Goal: Complete application form: Complete application form

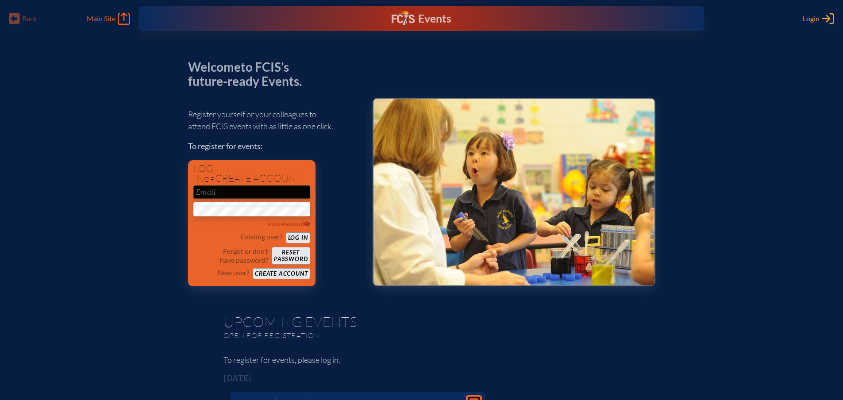
click at [807, 21] on span "Login" at bounding box center [811, 18] width 17 height 9
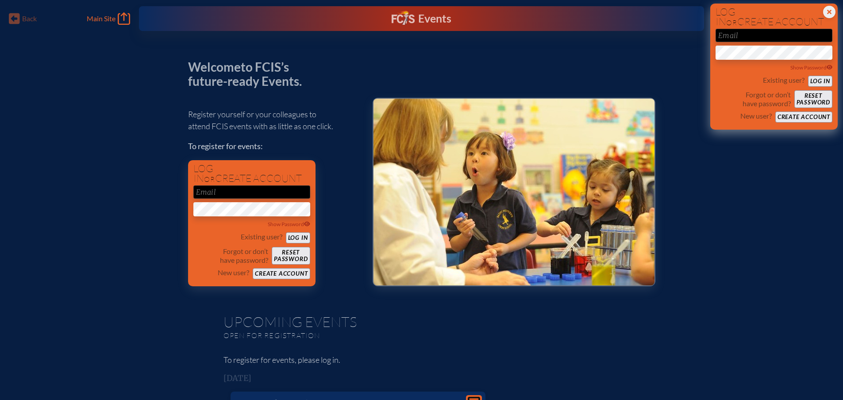
click at [737, 40] on input "email" at bounding box center [774, 35] width 117 height 13
type input "[EMAIL_ADDRESS][DOMAIN_NAME]"
click at [816, 80] on button "Log in" at bounding box center [820, 81] width 24 height 11
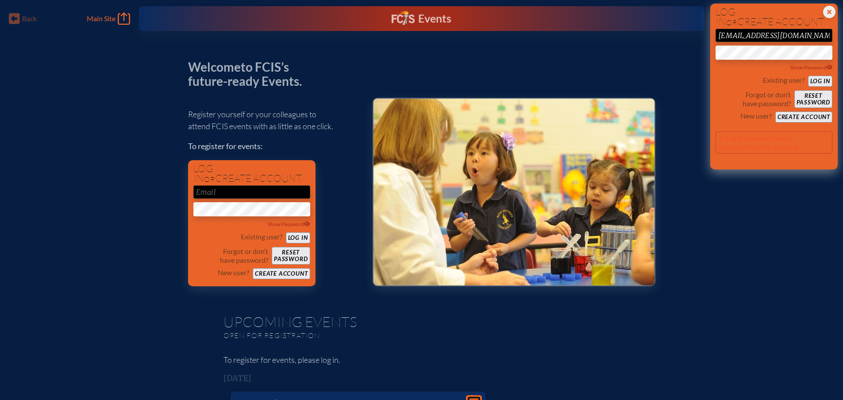
click at [816, 80] on button "Log in" at bounding box center [820, 81] width 24 height 11
click at [808, 101] on button "Reset password" at bounding box center [813, 99] width 38 height 18
click at [823, 102] on button "Reset password" at bounding box center [813, 99] width 38 height 18
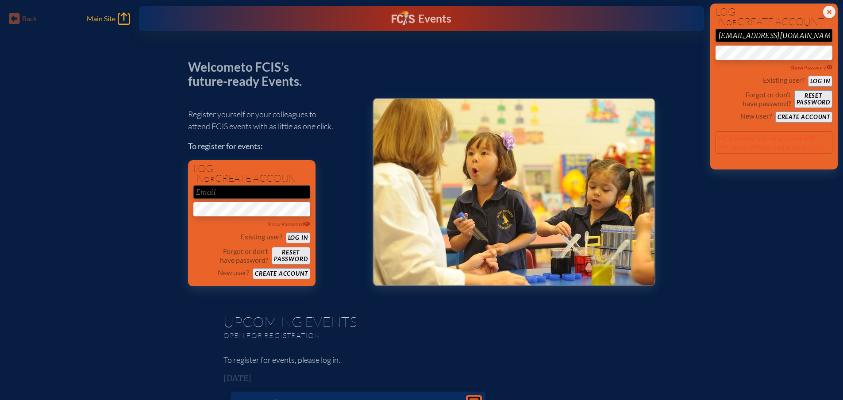
click at [92, 15] on span "Main Site" at bounding box center [101, 18] width 29 height 9
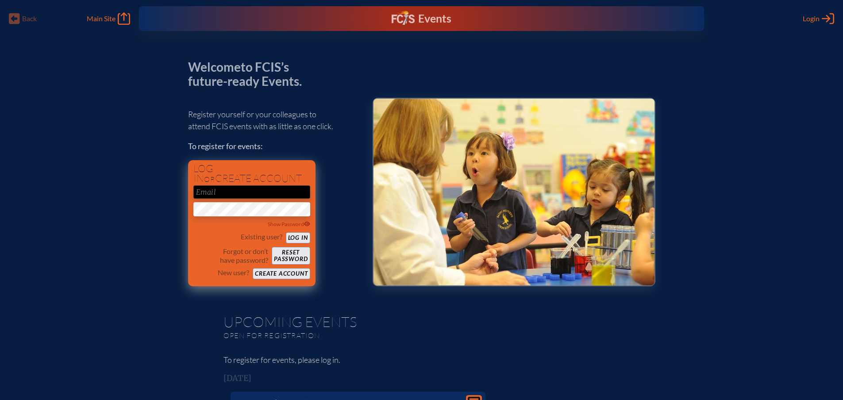
click at [243, 197] on input "email" at bounding box center [251, 191] width 117 height 13
type input "[EMAIL_ADDRESS][DOMAIN_NAME]"
click at [290, 232] on div "Existing user? Log in" at bounding box center [251, 237] width 117 height 11
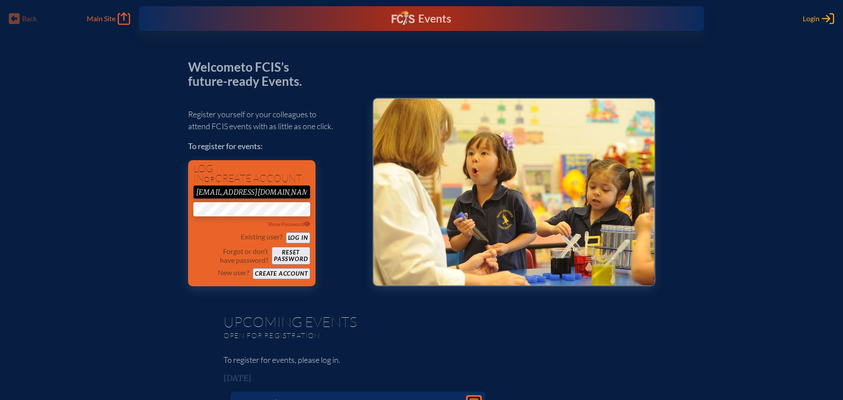
click at [812, 22] on span "Login" at bounding box center [811, 18] width 17 height 9
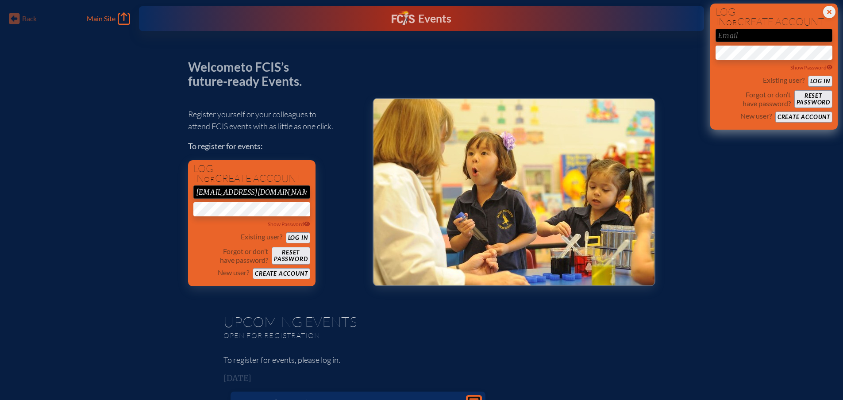
click at [760, 39] on input "email" at bounding box center [774, 35] width 117 height 13
type input "[EMAIL_ADDRESS][DOMAIN_NAME]"
click at [828, 65] on icon at bounding box center [830, 67] width 6 height 5
click at [808, 76] on button "Log in" at bounding box center [820, 81] width 24 height 11
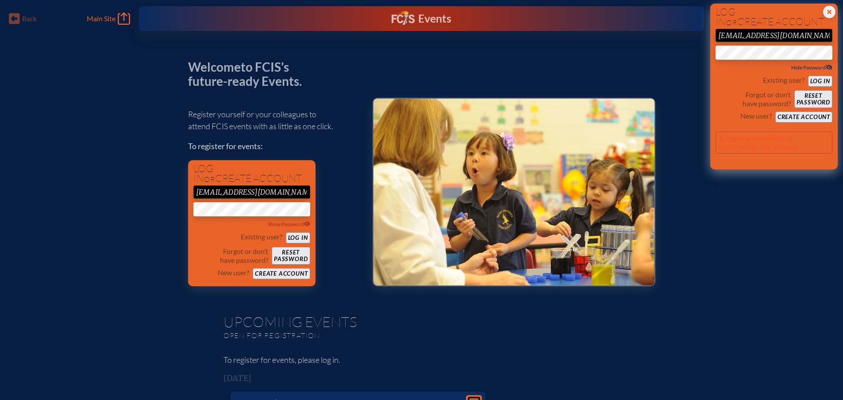
click at [715, 123] on div "Close Login Area Log in or create account mattgreen@lcsonline.org Hide Password…" at bounding box center [773, 87] width 127 height 166
click at [828, 83] on button "Log in" at bounding box center [820, 81] width 24 height 11
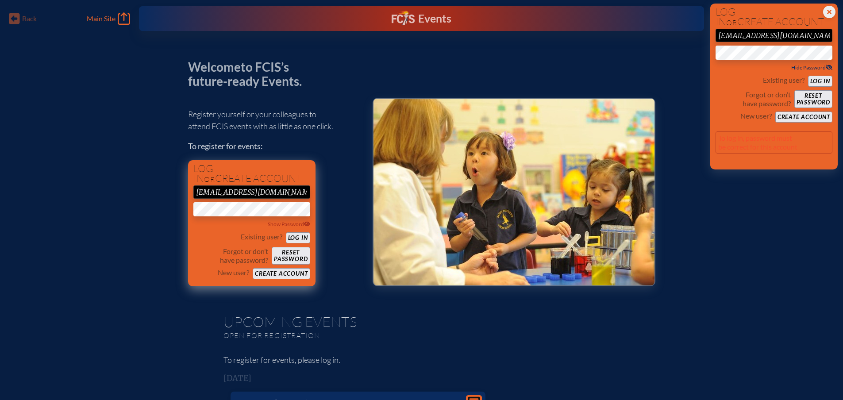
click at [289, 261] on button "Reset password" at bounding box center [291, 256] width 38 height 18
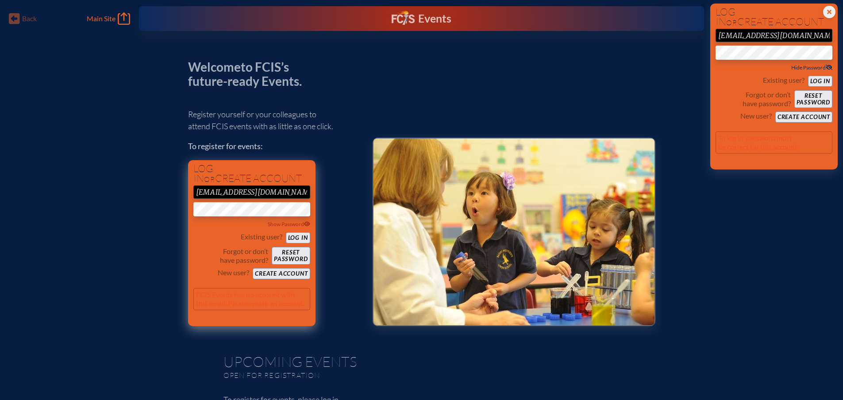
click at [266, 273] on button "Create account" at bounding box center [281, 273] width 57 height 11
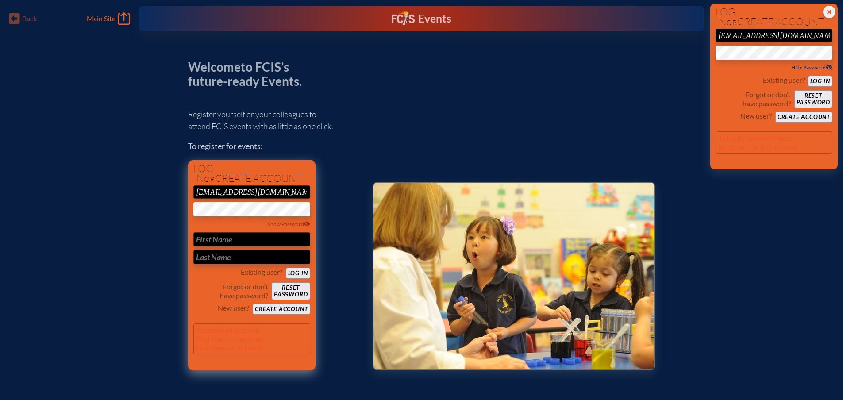
click at [228, 239] on input "text" at bounding box center [251, 239] width 117 height 14
type input "[PERSON_NAME]"
type input "Green"
click at [284, 307] on button "Create account" at bounding box center [281, 309] width 57 height 11
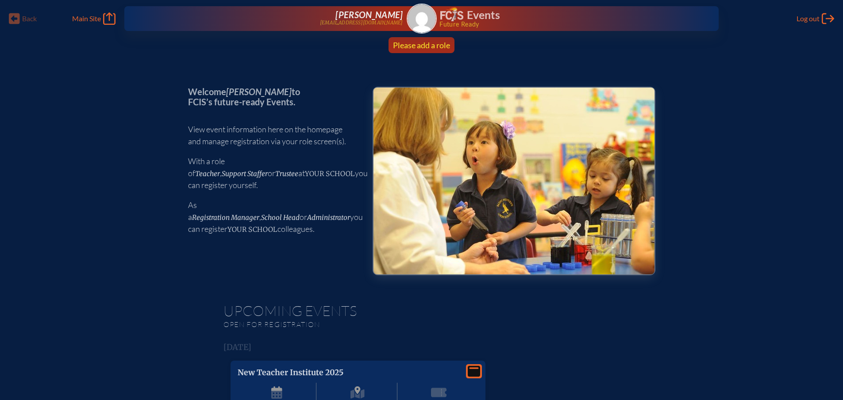
click at [417, 43] on span "Please add a role" at bounding box center [421, 45] width 57 height 10
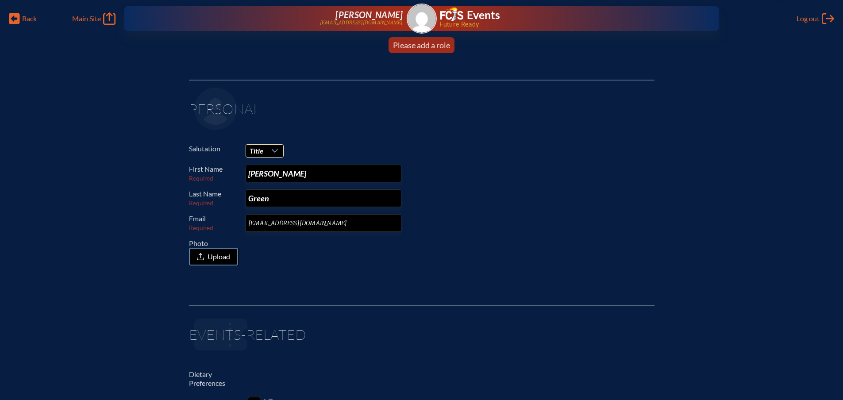
click at [270, 150] on div at bounding box center [275, 151] width 17 height 12
click at [266, 163] on li "Mr." at bounding box center [265, 167] width 38 height 12
click at [333, 136] on fieldset "Personal Salutation Mr. First Name Required [PERSON_NAME] Last Name Required Gr…" at bounding box center [422, 178] width 466 height 197
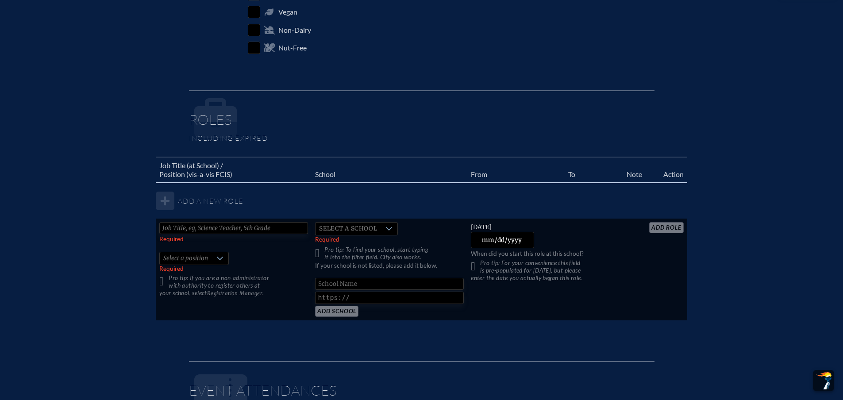
scroll to position [443, 0]
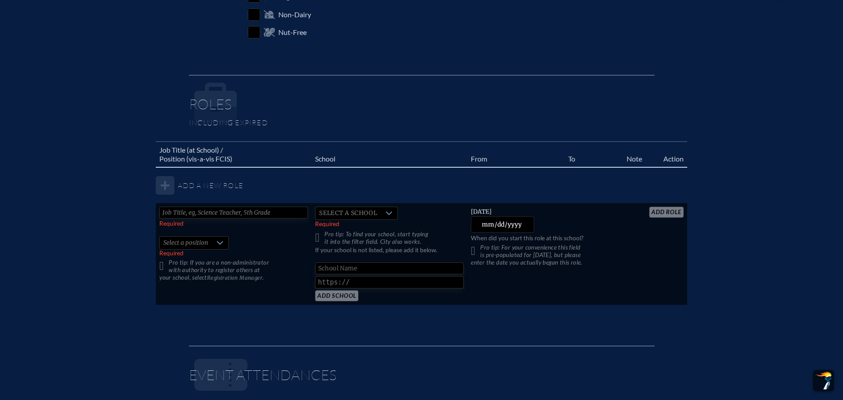
click at [210, 209] on input "text" at bounding box center [233, 213] width 149 height 12
type input "CFO"
click at [216, 246] on icon at bounding box center [219, 242] width 7 height 7
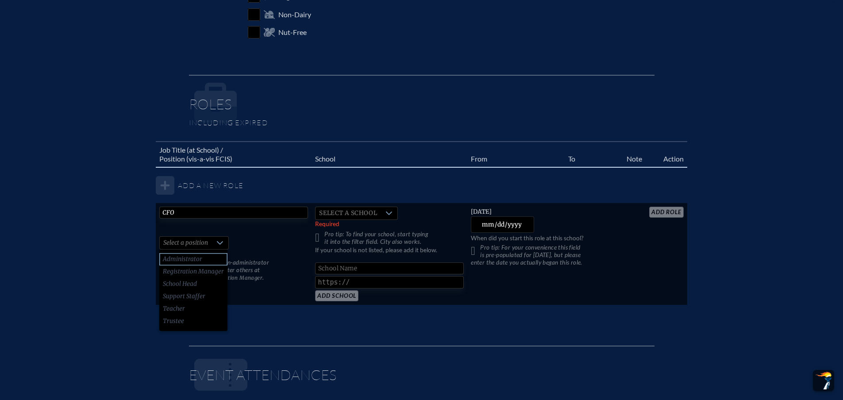
click at [198, 259] on span "Administrator" at bounding box center [182, 259] width 39 height 9
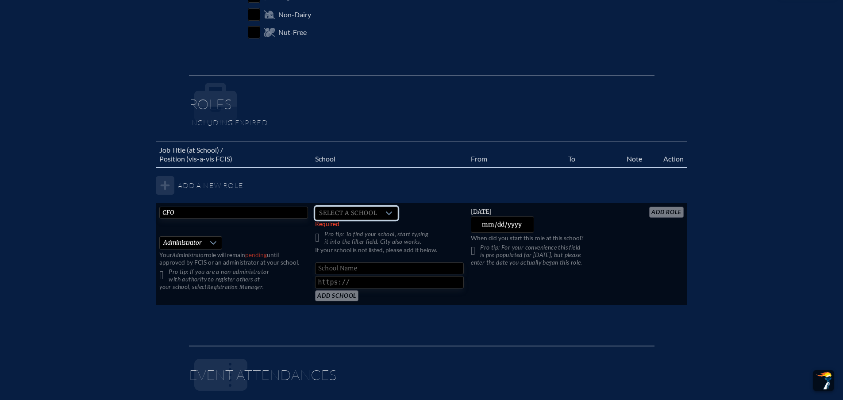
click at [344, 213] on span "Select a school" at bounding box center [348, 213] width 65 height 12
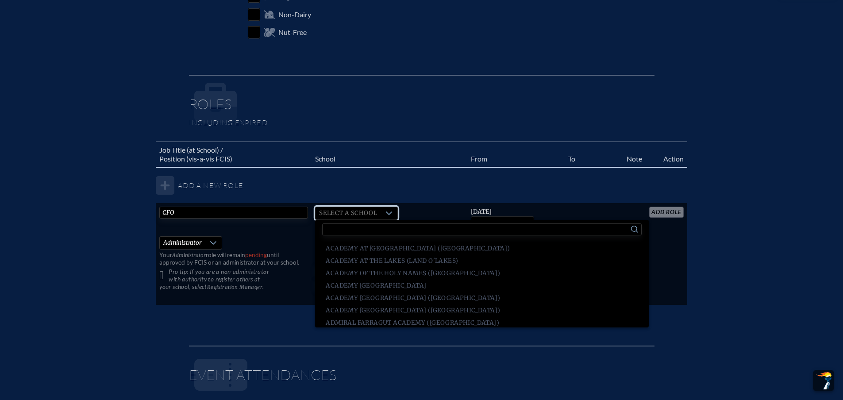
click at [338, 232] on input "text" at bounding box center [481, 230] width 319 height 12
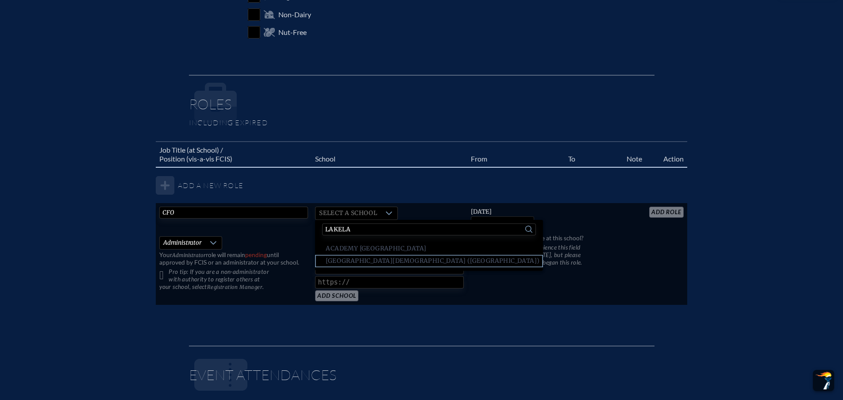
type input "lakela"
click at [341, 262] on span "[GEOGRAPHIC_DATA][DEMOGRAPHIC_DATA] ([GEOGRAPHIC_DATA])" at bounding box center [433, 261] width 214 height 9
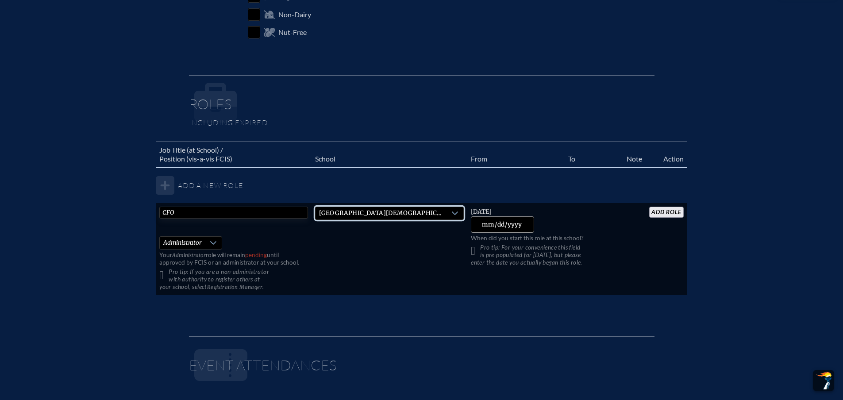
click at [502, 224] on input "[DATE]" at bounding box center [502, 224] width 63 height 16
click at [493, 224] on input "[DATE]" at bounding box center [502, 224] width 63 height 16
click at [506, 225] on input "[DATE]" at bounding box center [502, 224] width 63 height 16
click at [503, 225] on input "[DATE]" at bounding box center [502, 224] width 63 height 16
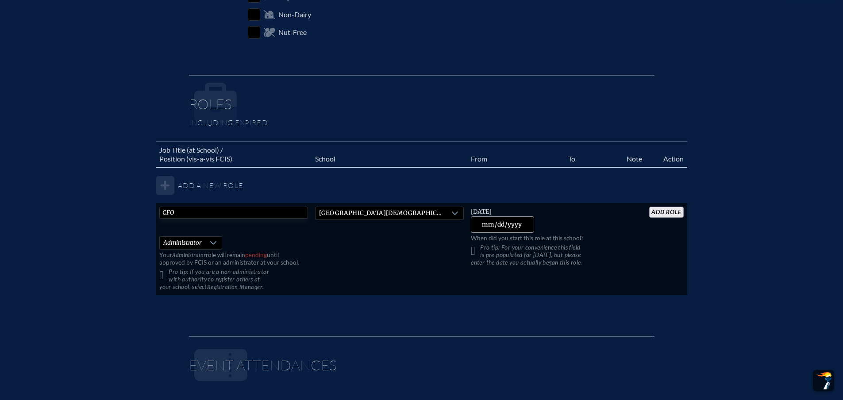
click at [489, 224] on input "[DATE]" at bounding box center [502, 224] width 63 height 16
click at [504, 224] on input "[DATE]" at bounding box center [502, 224] width 63 height 16
click at [511, 224] on input "[DATE]" at bounding box center [502, 224] width 63 height 16
click at [493, 225] on input "[DATE]" at bounding box center [502, 224] width 63 height 16
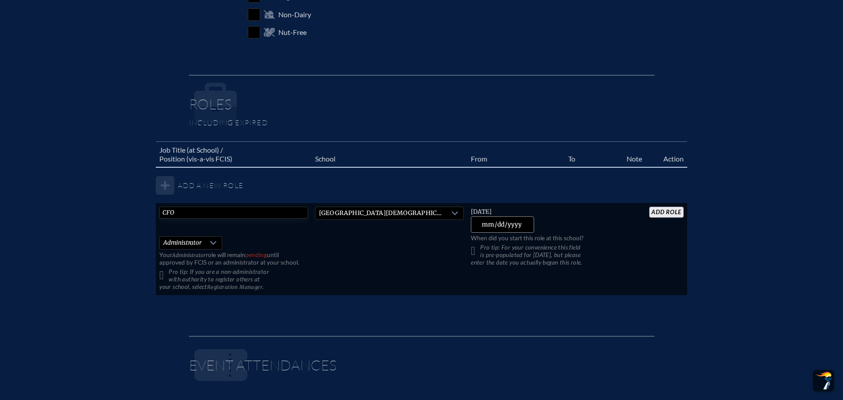
click at [493, 225] on input "[DATE]" at bounding box center [502, 224] width 63 height 16
click at [507, 225] on input "[DATE]" at bounding box center [502, 224] width 63 height 16
click at [500, 224] on input "[DATE]" at bounding box center [502, 224] width 63 height 16
click at [492, 224] on input "[DATE]" at bounding box center [502, 224] width 63 height 16
click at [501, 224] on input "[DATE]" at bounding box center [502, 224] width 63 height 16
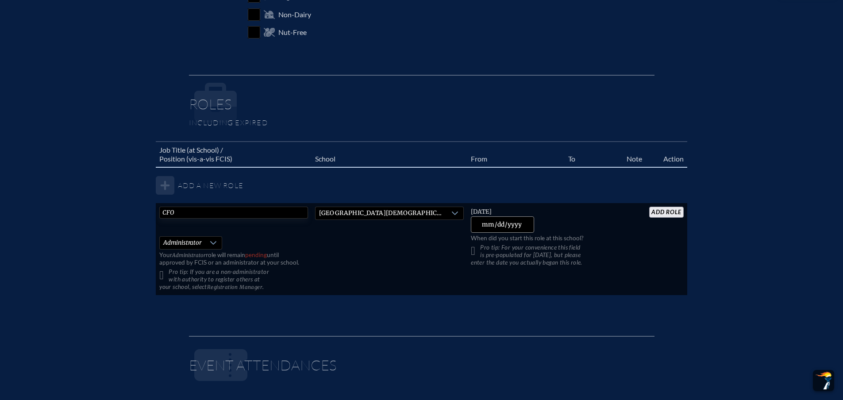
click at [494, 225] on input "[DATE]" at bounding box center [502, 224] width 63 height 16
click at [519, 223] on input "[DATE]" at bounding box center [502, 224] width 63 height 16
click at [501, 223] on input "[DATE]" at bounding box center [502, 224] width 63 height 16
click at [494, 226] on input "[DATE]" at bounding box center [502, 224] width 63 height 16
type input "[DATE]"
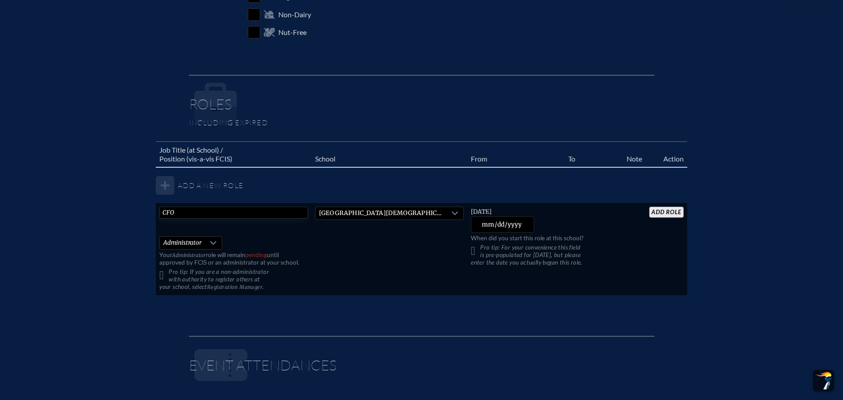
click at [659, 212] on input "add Role" at bounding box center [666, 212] width 34 height 11
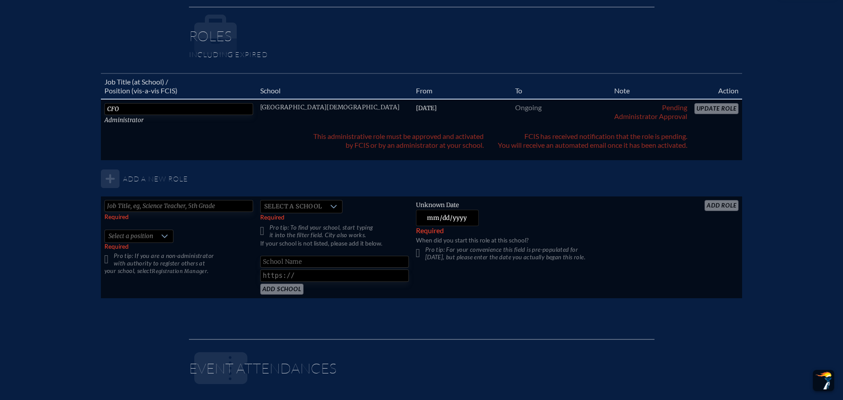
scroll to position [531, 0]
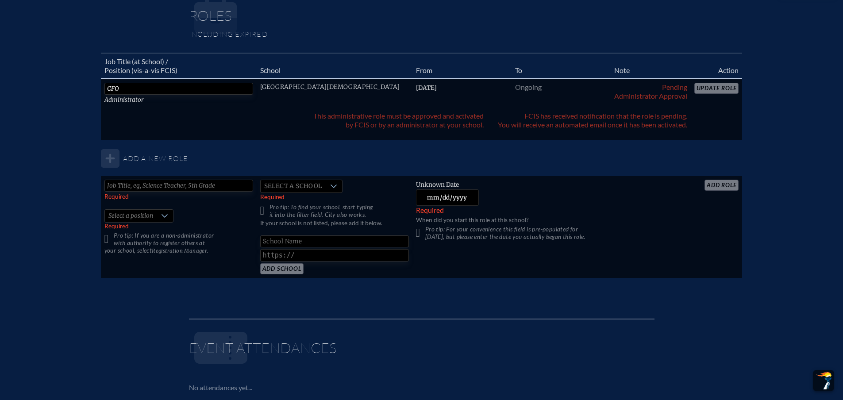
click at [311, 244] on input "text" at bounding box center [334, 241] width 149 height 12
click at [328, 85] on span "[GEOGRAPHIC_DATA][DEMOGRAPHIC_DATA]" at bounding box center [330, 87] width 140 height 8
click at [699, 88] on table "Job Title (at School) / Position (vis-a-vis FCIS) School From To Note Action CF…" at bounding box center [422, 166] width 642 height 226
click at [713, 89] on table "Job Title (at School) / Position (vis-a-vis FCIS) School From To Note Action CF…" at bounding box center [422, 166] width 642 height 226
click at [437, 91] on span "[DATE]" at bounding box center [426, 88] width 21 height 8
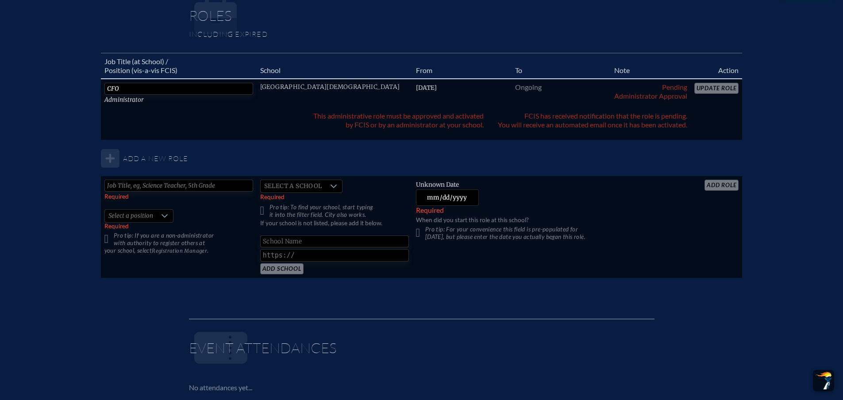
click at [521, 85] on span "Ongoing" at bounding box center [528, 87] width 27 height 8
click at [659, 86] on p "Pending administrator approval" at bounding box center [650, 92] width 73 height 18
click at [713, 91] on table "Job Title (at School) / Position (vis-a-vis FCIS) School From To Note Action CF…" at bounding box center [422, 166] width 642 height 226
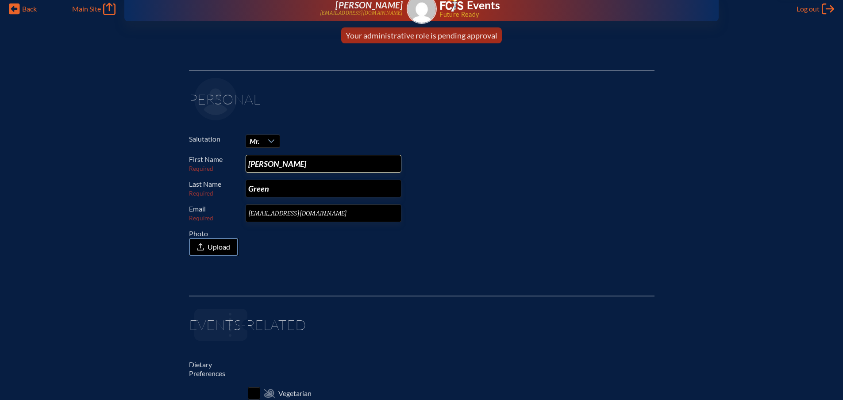
scroll to position [0, 0]
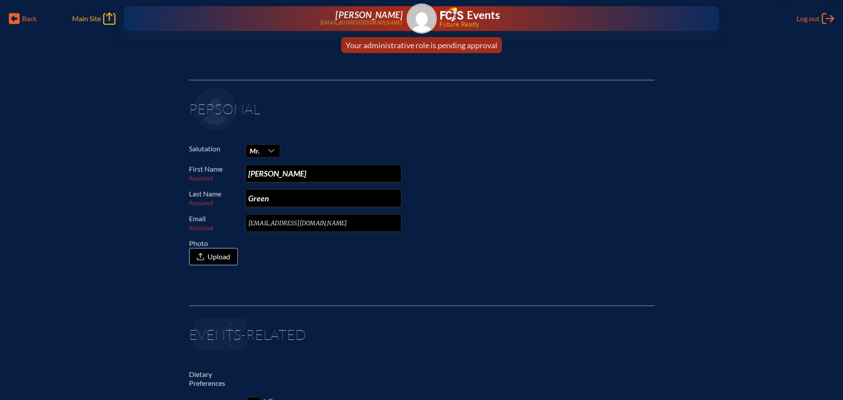
click at [89, 19] on span "Main Site" at bounding box center [86, 18] width 29 height 9
